Goal: Task Accomplishment & Management: Manage account settings

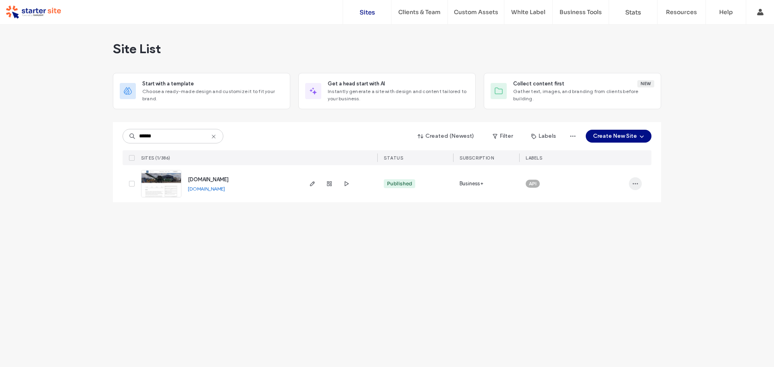
type input "******"
click at [635, 183] on icon "button" at bounding box center [635, 184] width 6 height 6
click at [313, 185] on icon "button" at bounding box center [312, 184] width 6 height 6
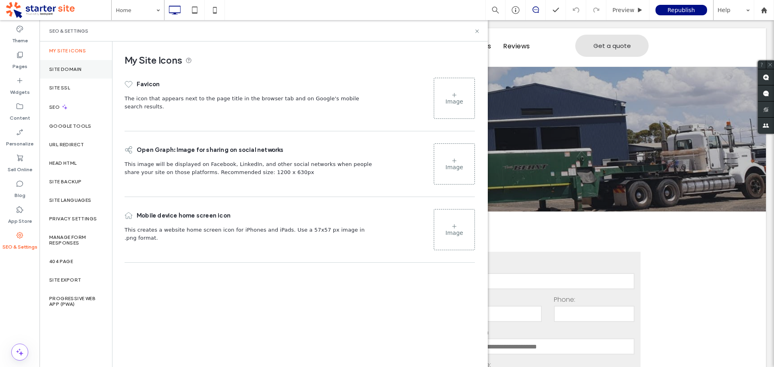
click at [73, 67] on label "Site Domain" at bounding box center [65, 69] width 32 height 6
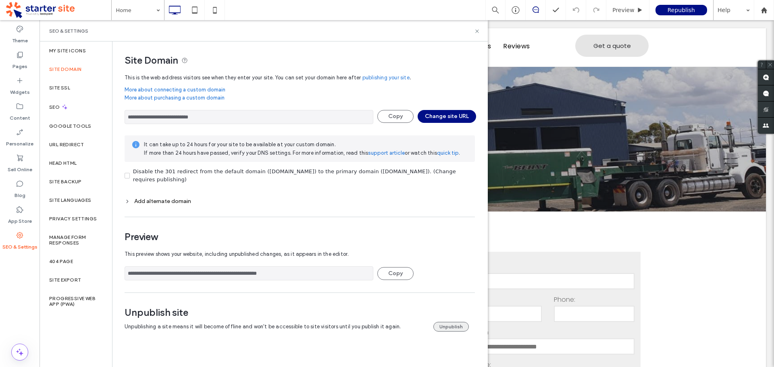
click at [450, 328] on button "Unpublish" at bounding box center [450, 327] width 35 height 10
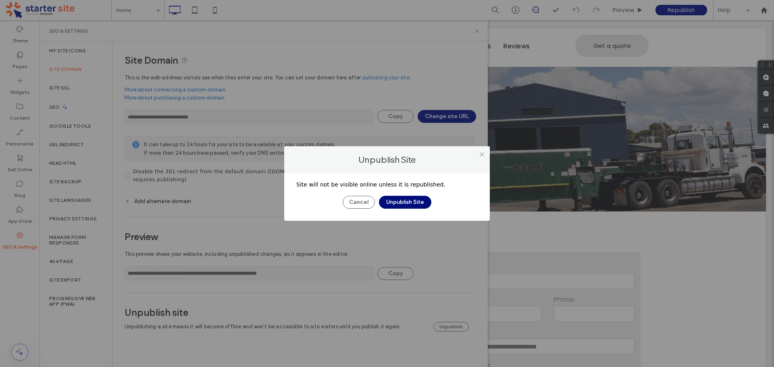
click at [418, 206] on button "Unpublish Site" at bounding box center [405, 202] width 52 height 13
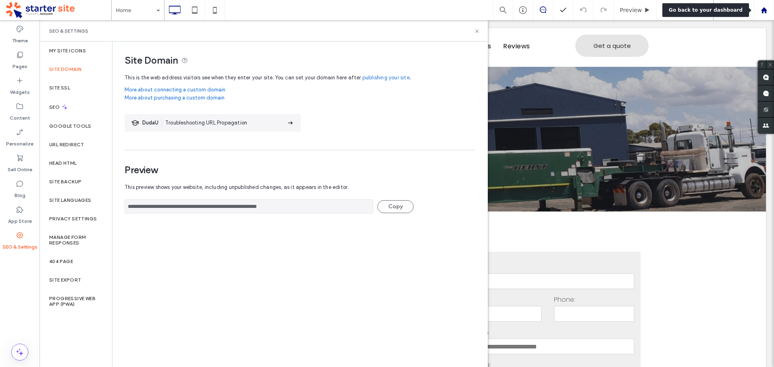
click at [767, 13] on div at bounding box center [763, 10] width 19 height 7
